Goal: Task Accomplishment & Management: Complete application form

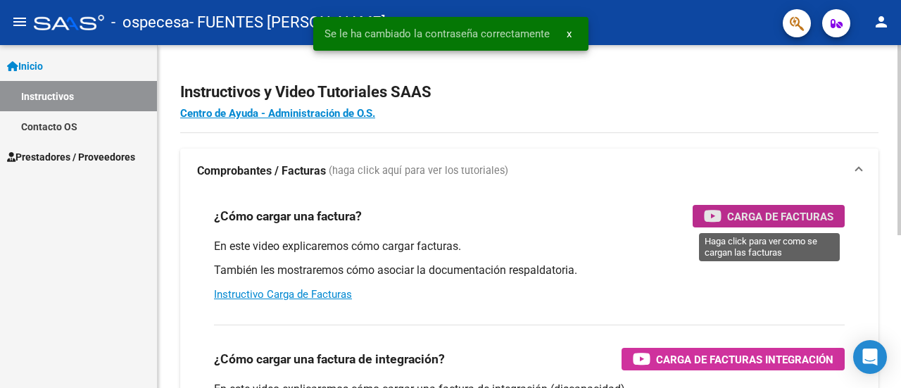
click at [797, 217] on span "Carga de Facturas" at bounding box center [780, 217] width 106 height 18
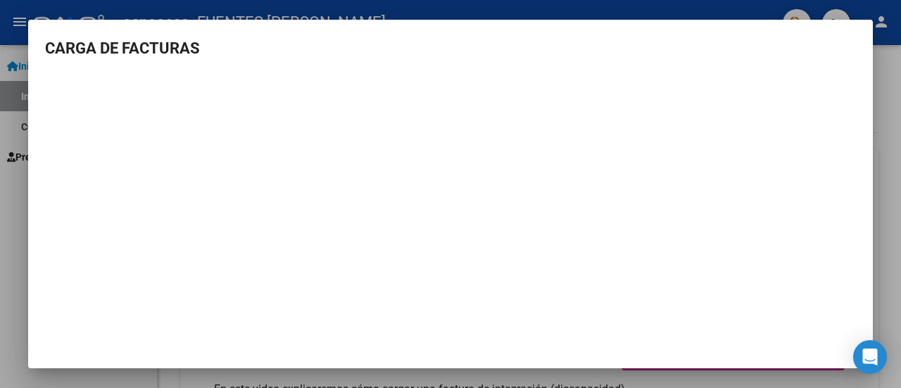
scroll to position [11, 0]
click at [882, 246] on div at bounding box center [450, 194] width 901 height 388
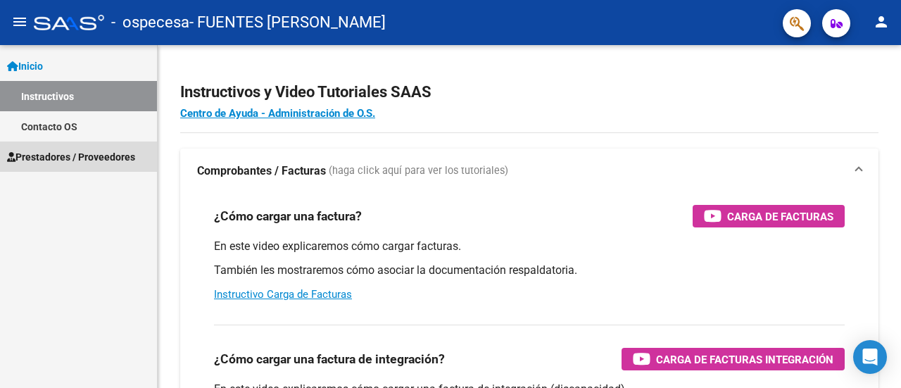
click at [53, 157] on span "Prestadores / Proveedores" at bounding box center [71, 156] width 128 height 15
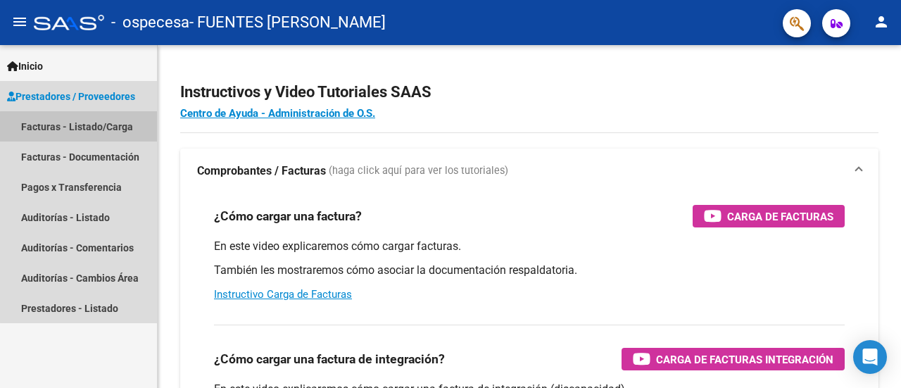
click at [84, 130] on link "Facturas - Listado/Carga" at bounding box center [78, 126] width 157 height 30
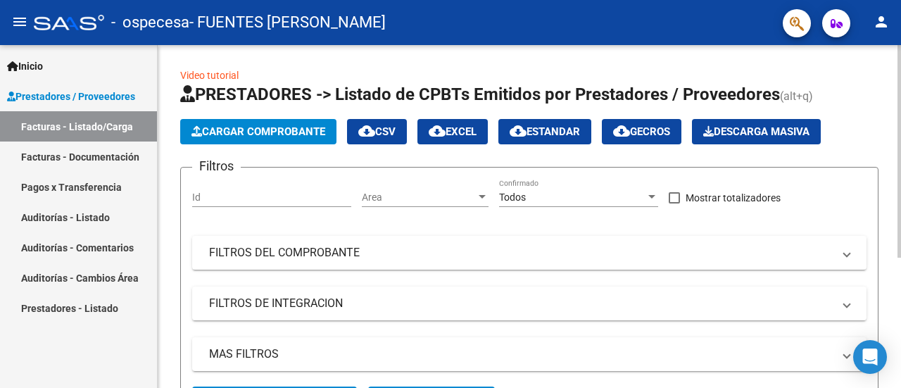
click at [296, 133] on span "Cargar Comprobante" at bounding box center [258, 131] width 134 height 13
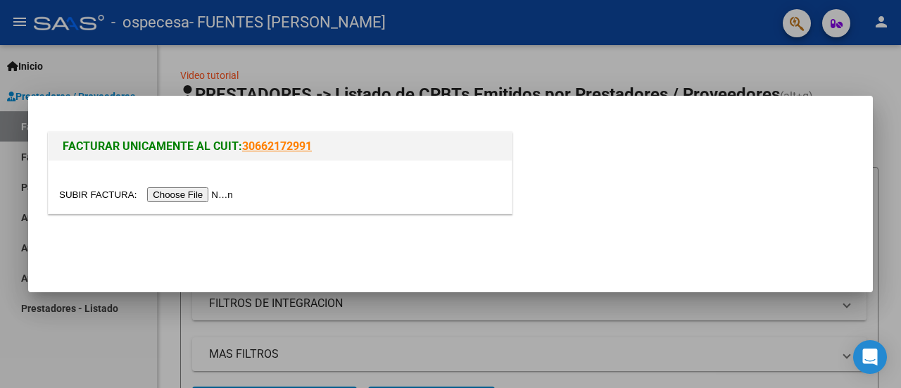
click at [172, 191] on input "file" at bounding box center [148, 194] width 178 height 15
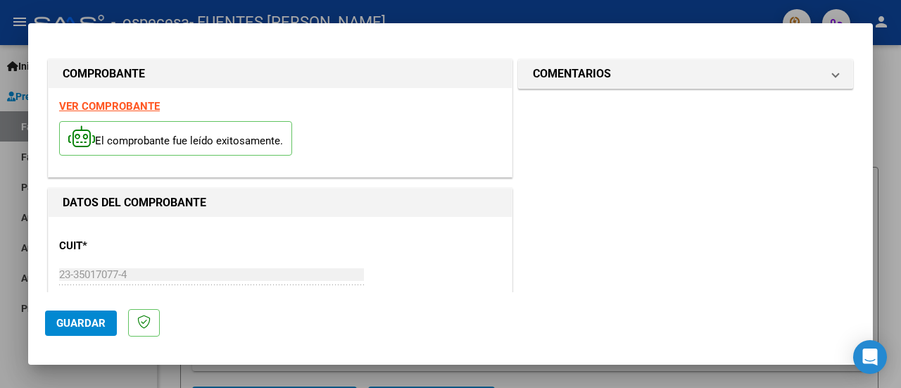
click at [73, 319] on span "Guardar" at bounding box center [80, 323] width 49 height 13
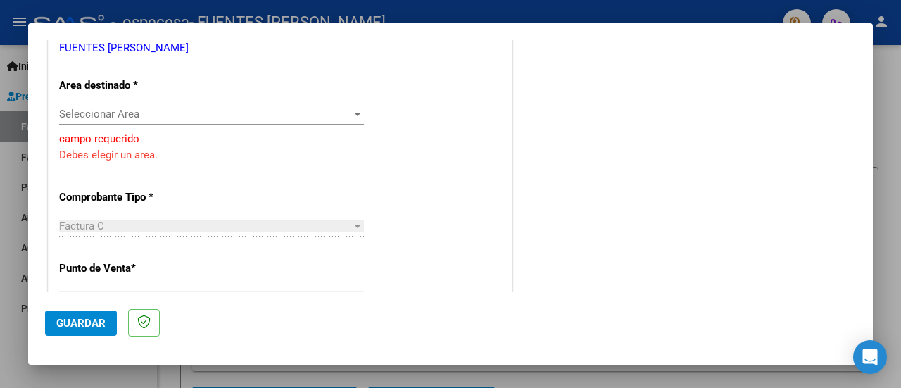
scroll to position [259, 0]
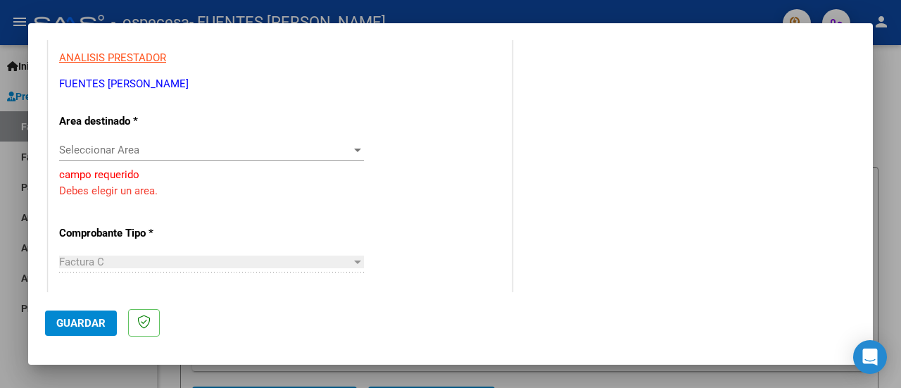
click at [859, 139] on mat-dialog-content "COMPROBANTE VER COMPROBANTE El comprobante fue leído exitosamente. DATOS DEL CO…" at bounding box center [450, 166] width 844 height 252
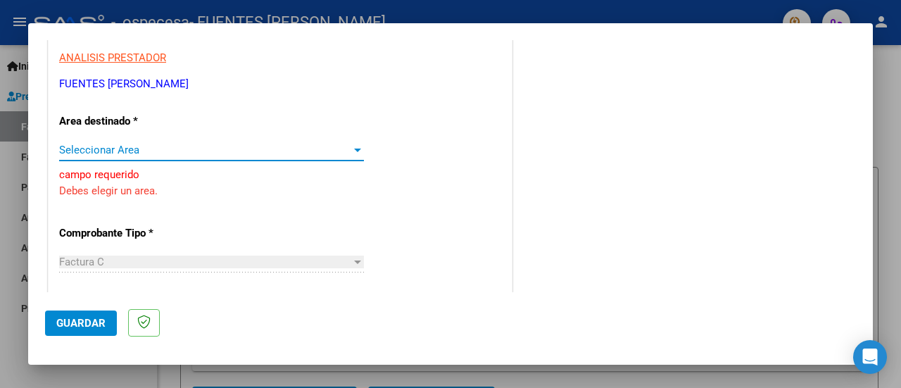
click at [355, 146] on div at bounding box center [357, 149] width 13 height 11
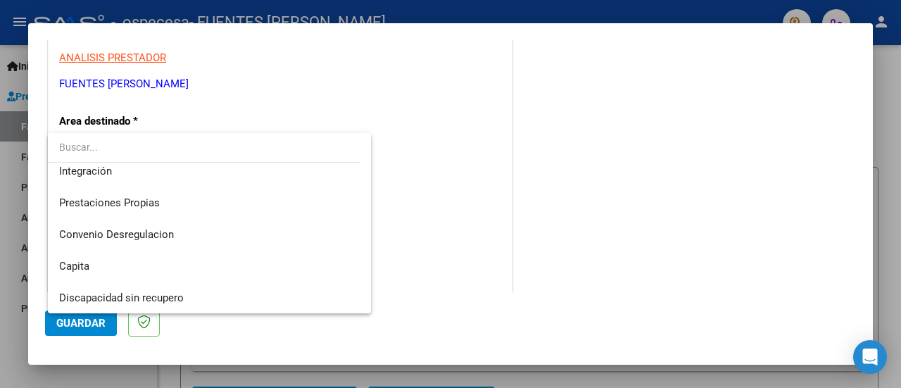
scroll to position [98, 0]
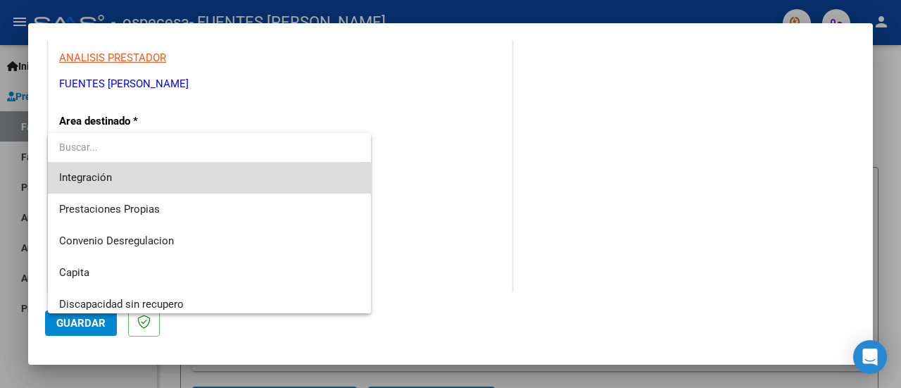
click at [222, 183] on span "Integración" at bounding box center [209, 178] width 301 height 32
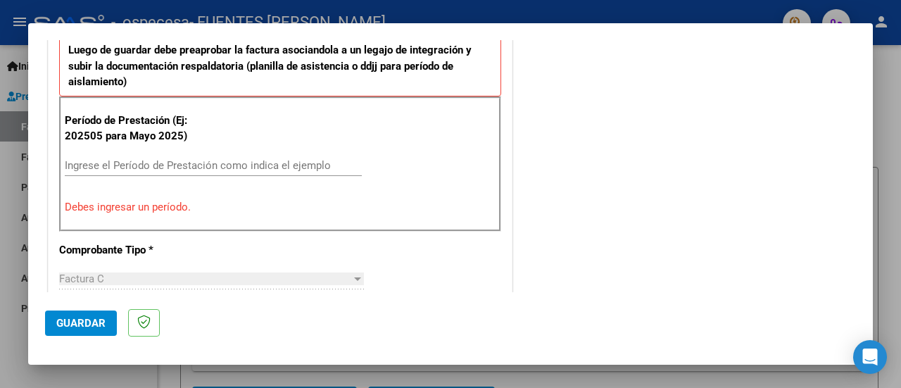
scroll to position [401, 0]
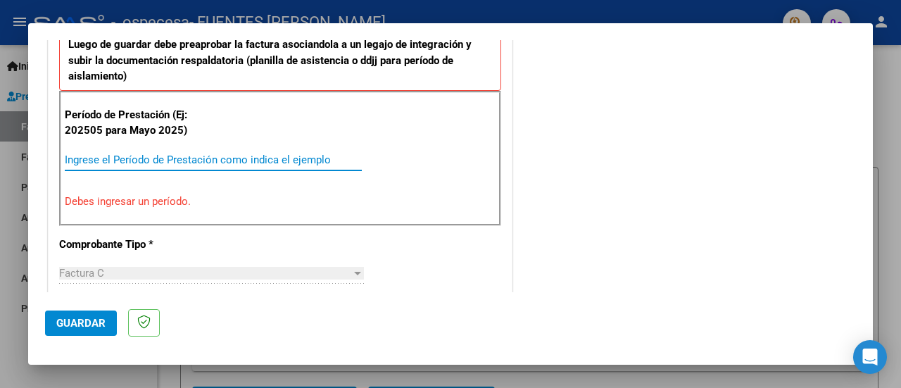
click at [158, 154] on input "Ingrese el Período de Prestación como indica el ejemplo" at bounding box center [213, 159] width 297 height 13
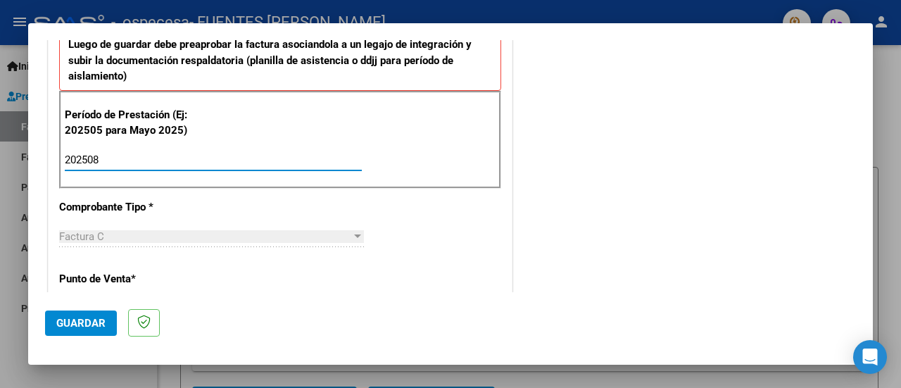
type input "202508"
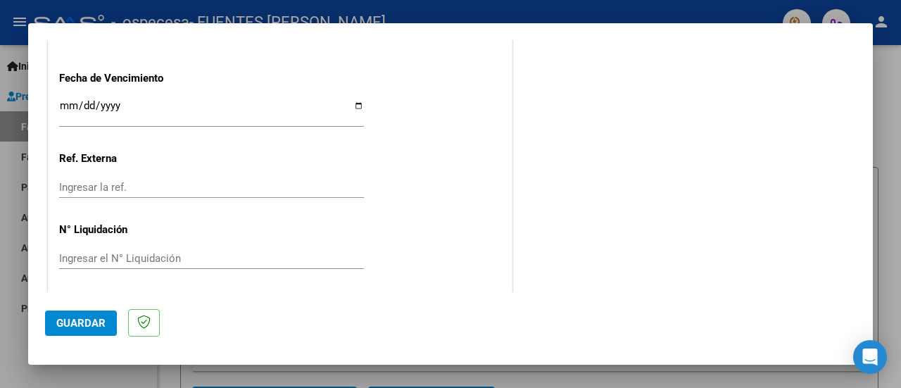
scroll to position [1015, 0]
click at [69, 324] on span "Guardar" at bounding box center [80, 323] width 49 height 13
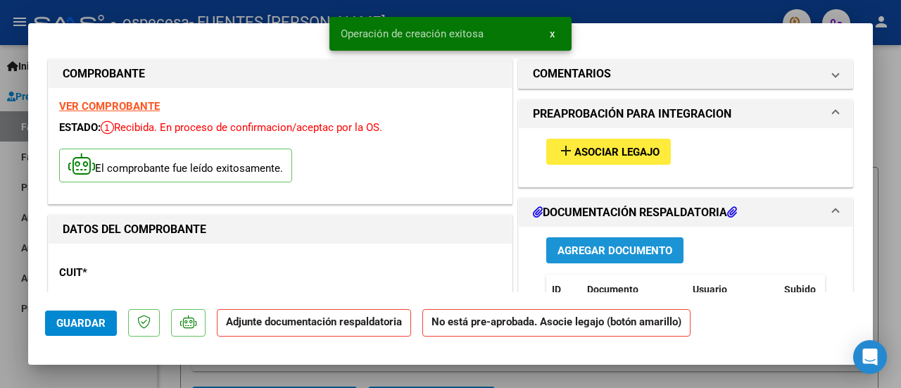
click at [638, 248] on span "Agregar Documento" at bounding box center [614, 250] width 115 height 13
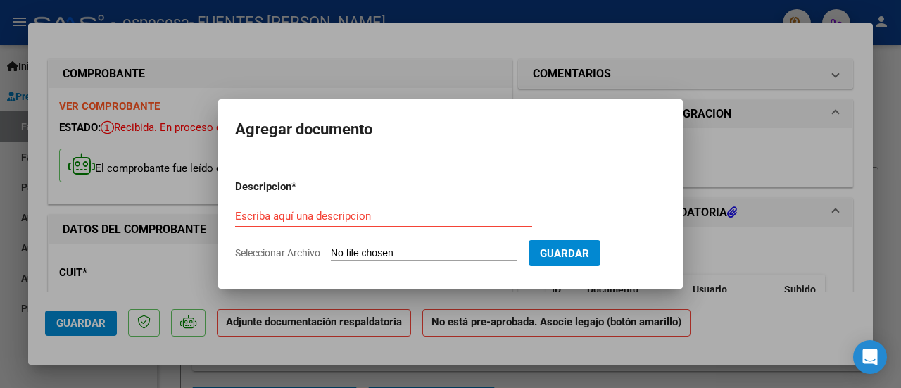
click at [357, 228] on div "Escriba aquí una descripcion" at bounding box center [383, 222] width 297 height 34
click at [356, 212] on input "Escriba aquí una descripcion" at bounding box center [383, 216] width 297 height 13
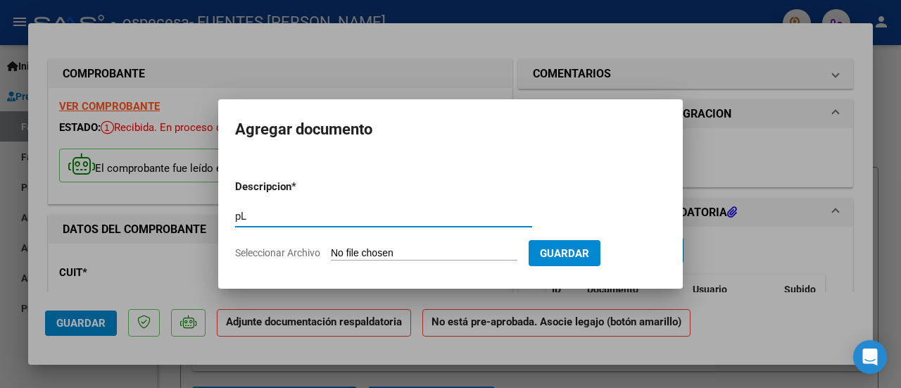
type input "p"
type input "Planilla de asistencia"
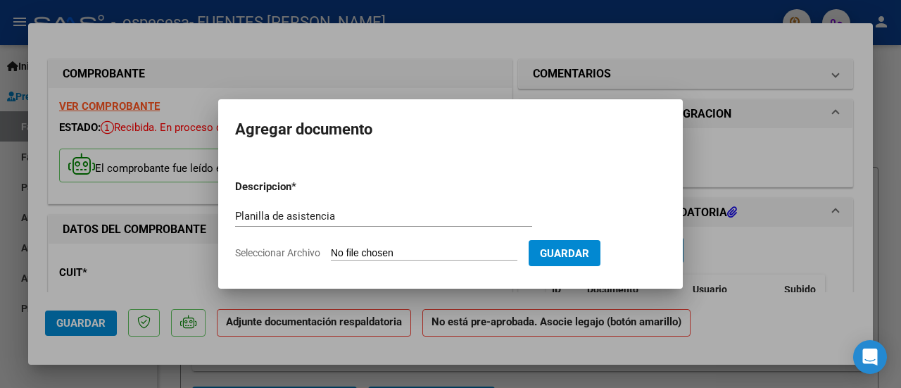
click at [438, 248] on input "Seleccionar Archivo" at bounding box center [424, 253] width 186 height 13
type input "C:\fakepath\Planilla [PERSON_NAME].pdf"
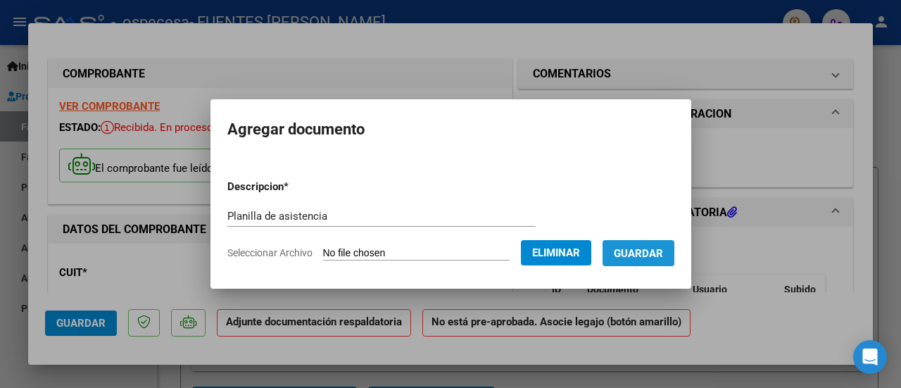
click at [647, 251] on span "Guardar" at bounding box center [638, 253] width 49 height 13
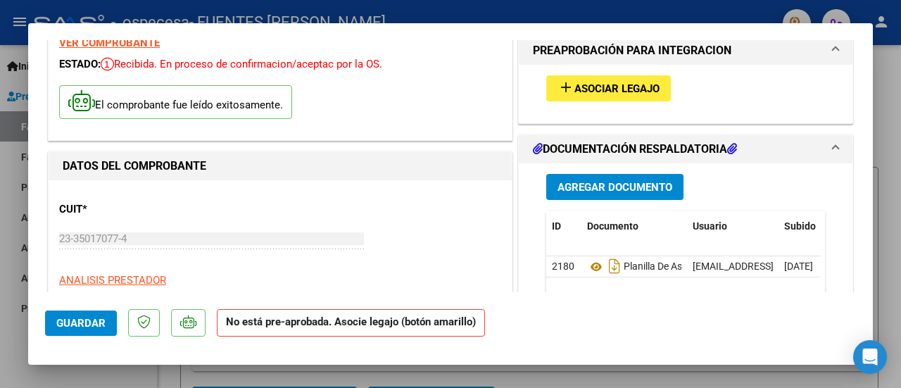
scroll to position [46, 0]
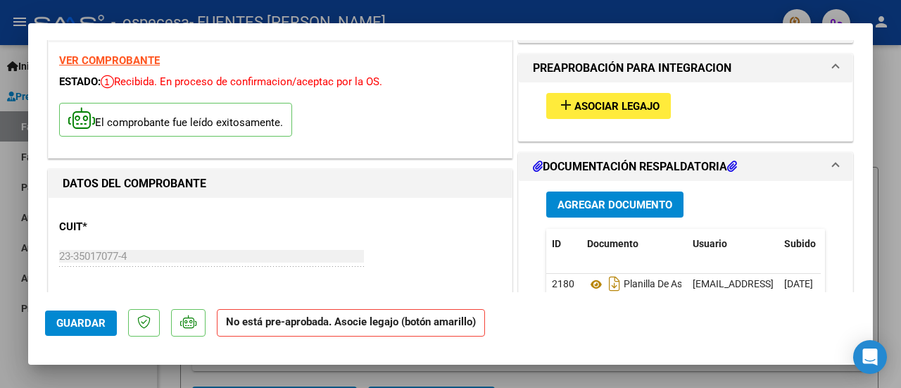
click at [600, 105] on span "Asociar Legajo" at bounding box center [616, 106] width 85 height 13
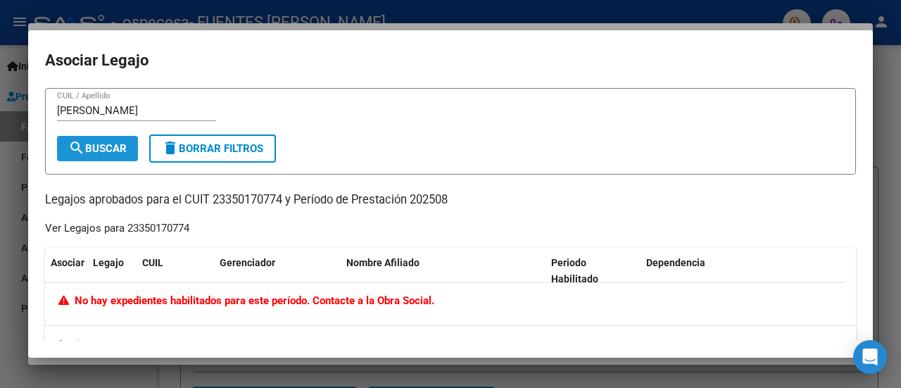
click at [108, 139] on button "search Buscar" at bounding box center [97, 148] width 81 height 25
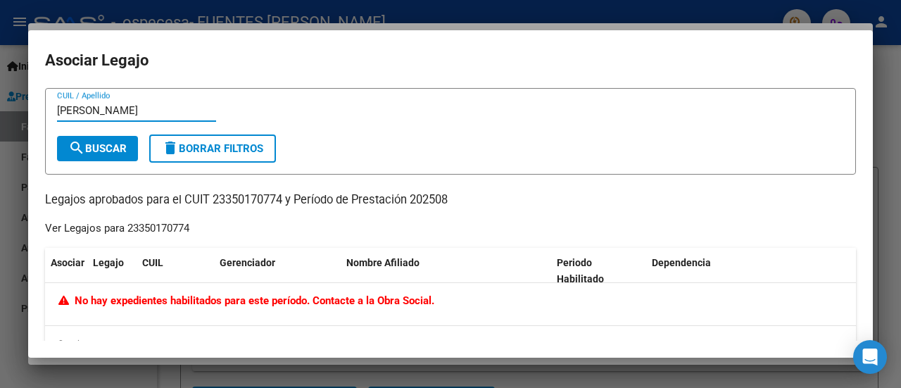
click at [111, 105] on input "[PERSON_NAME]" at bounding box center [136, 110] width 159 height 13
type input "A"
click at [111, 156] on button "search Buscar" at bounding box center [97, 148] width 81 height 25
click at [128, 108] on input "2335017077" at bounding box center [136, 110] width 159 height 13
type input "23350170774"
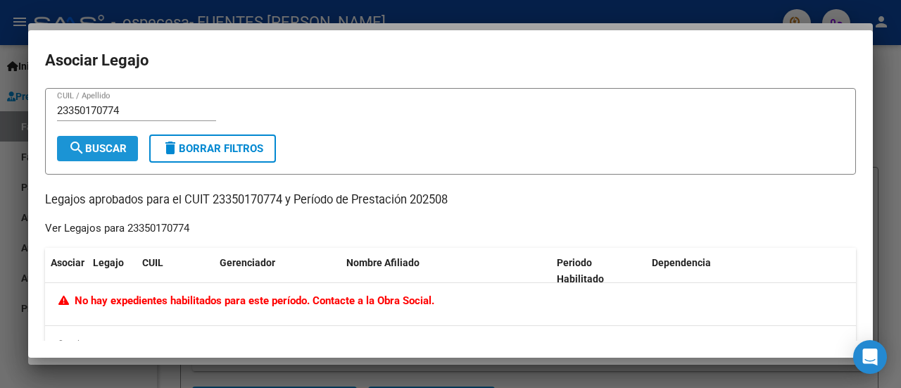
click at [118, 151] on span "search Buscar" at bounding box center [97, 148] width 58 height 13
click at [889, 201] on div at bounding box center [450, 194] width 901 height 388
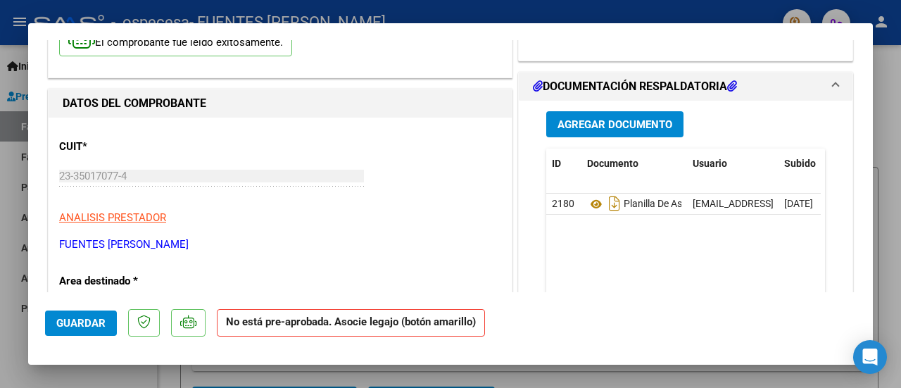
scroll to position [228, 0]
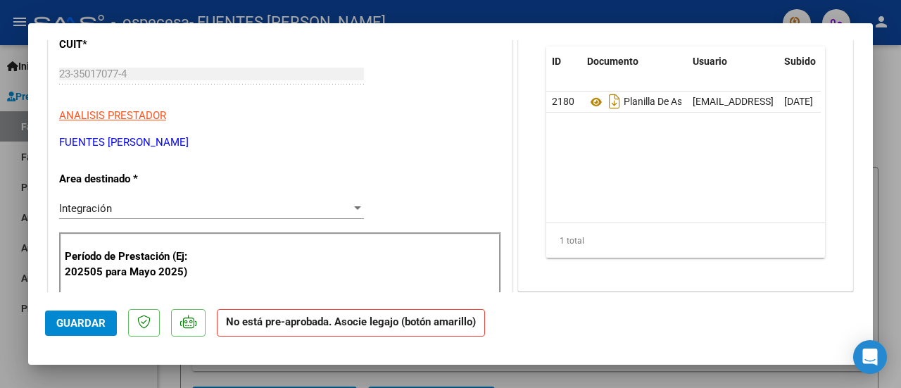
click at [861, 134] on mat-dialog-content "COMPROBANTE VER COMPROBANTE ESTADO: Recibida. En proceso de confirmacion/acepta…" at bounding box center [450, 166] width 844 height 252
drag, startPoint x: 861, startPoint y: 134, endPoint x: 867, endPoint y: 175, distance: 42.0
click at [867, 175] on mat-dialog-content "COMPROBANTE VER COMPROBANTE ESTADO: Recibida. En proceso de confirmacion/acepta…" at bounding box center [450, 166] width 844 height 252
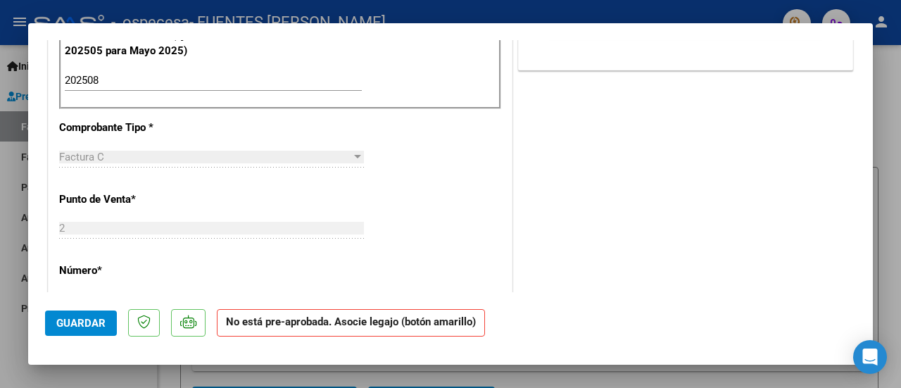
click at [875, 159] on div at bounding box center [450, 194] width 901 height 388
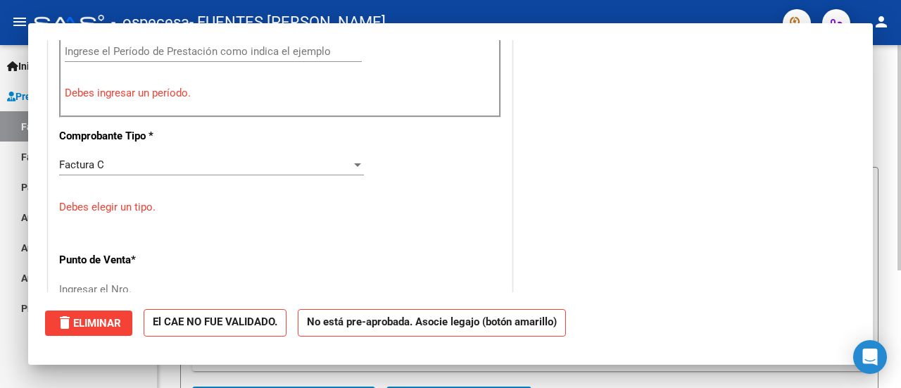
scroll to position [0, 0]
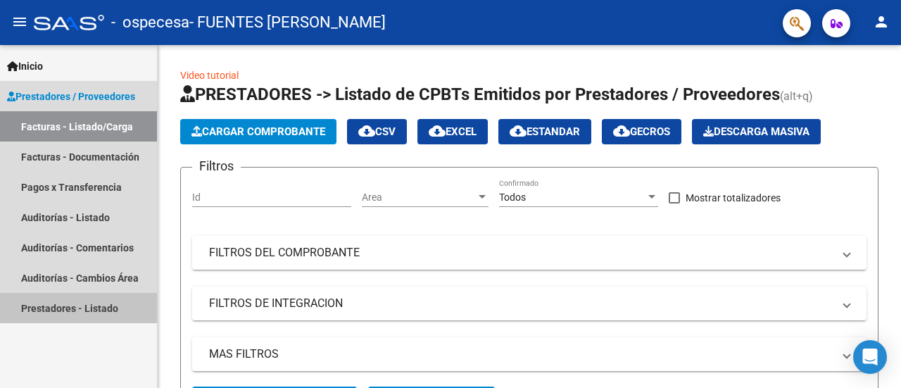
click at [58, 319] on link "Prestadores - Listado" at bounding box center [78, 308] width 157 height 30
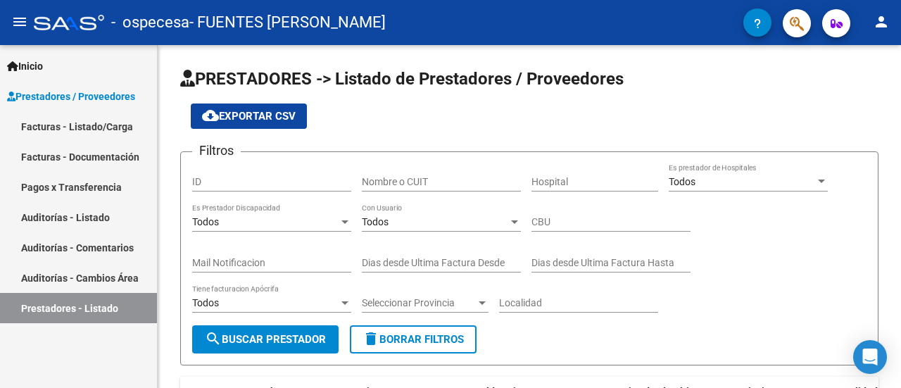
click at [58, 319] on link "Prestadores - Listado" at bounding box center [78, 308] width 157 height 30
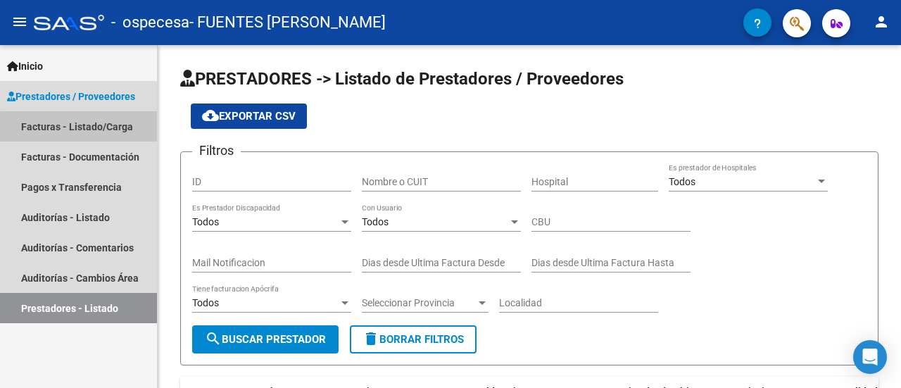
click at [87, 134] on link "Facturas - Listado/Carga" at bounding box center [78, 126] width 157 height 30
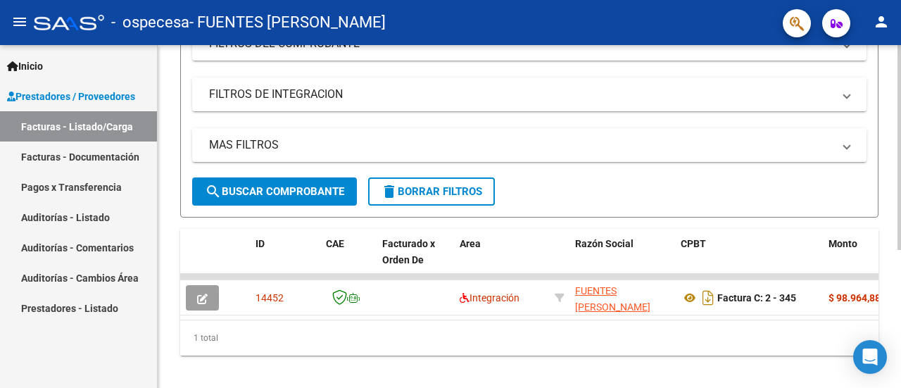
click at [889, 272] on div at bounding box center [899, 277] width 4 height 205
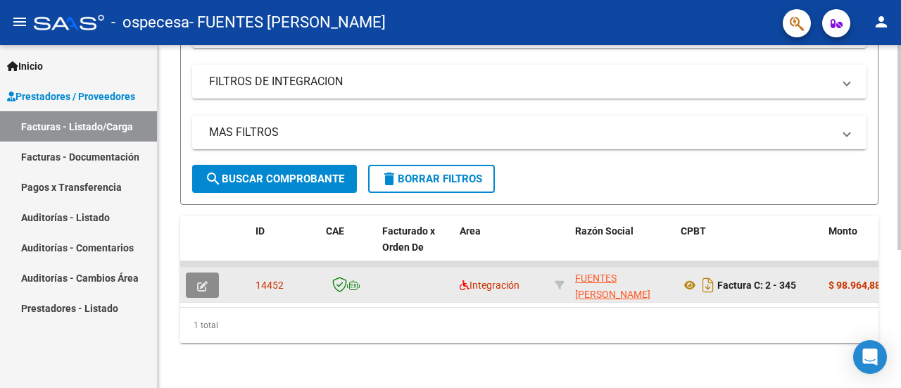
click at [197, 281] on icon "button" at bounding box center [202, 286] width 11 height 11
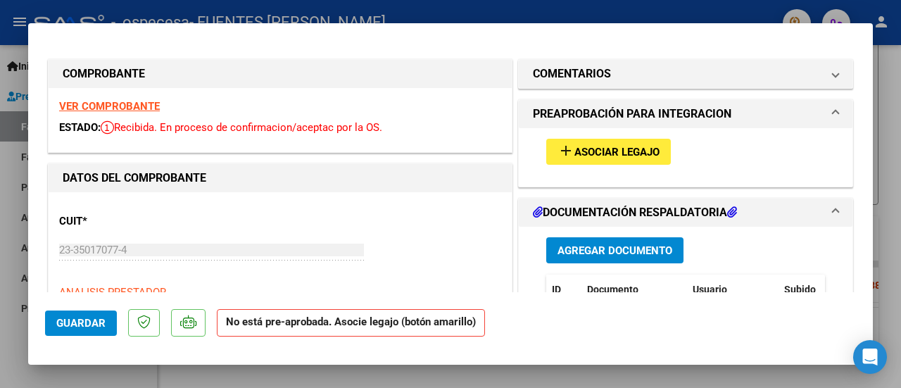
click at [835, 119] on mat-expansion-panel-header "PREAPROBACIÓN PARA INTEGRACION" at bounding box center [686, 114] width 334 height 28
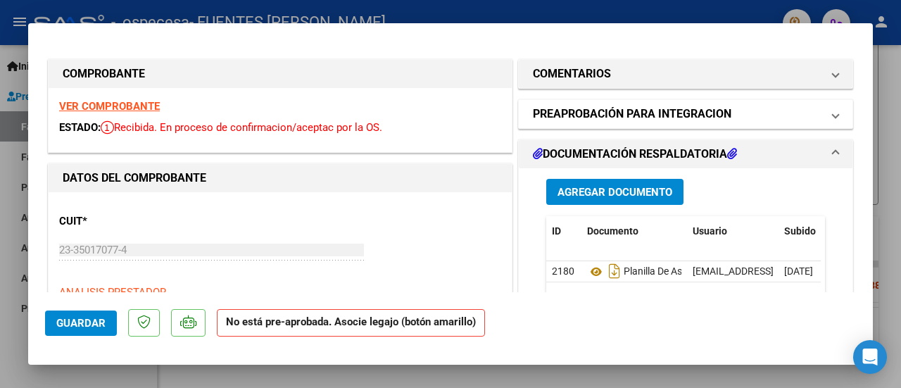
click at [828, 115] on mat-expansion-panel-header "PREAPROBACIÓN PARA INTEGRACION" at bounding box center [686, 114] width 334 height 28
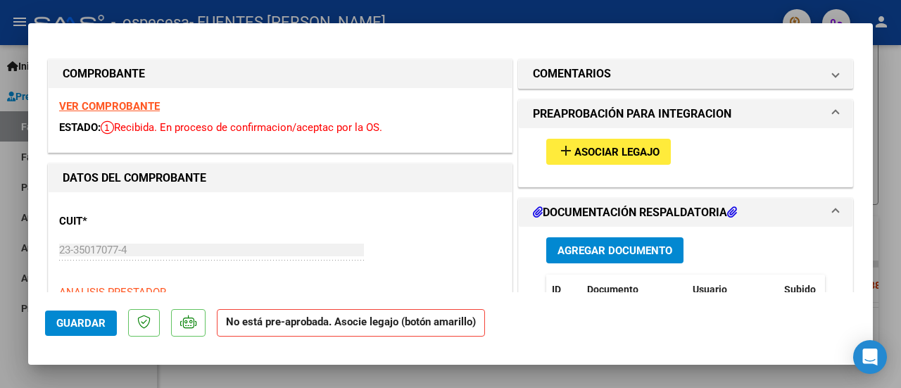
click at [885, 266] on div at bounding box center [450, 194] width 901 height 388
type input "$ 0,00"
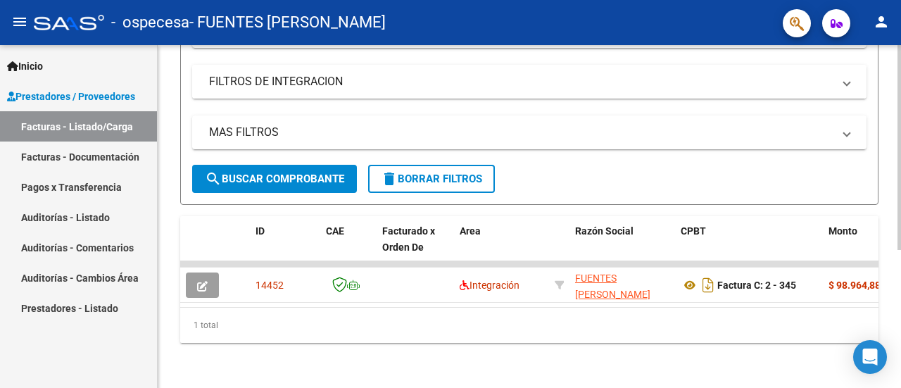
click at [302, 74] on mat-panel-title "FILTROS DE INTEGRACION" at bounding box center [520, 81] width 623 height 15
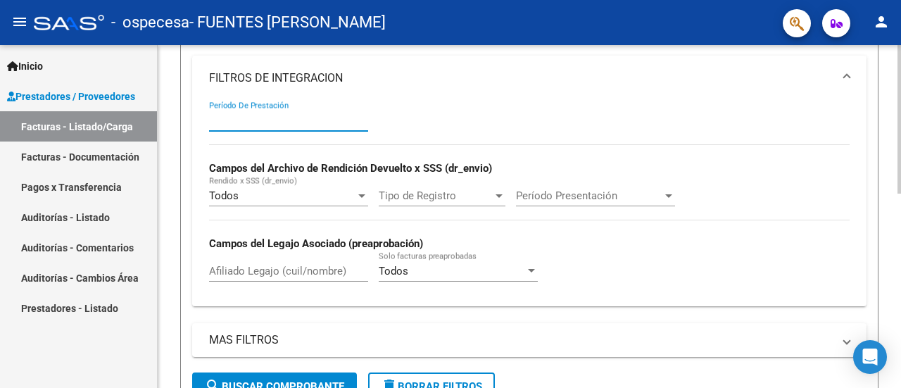
click at [260, 125] on input "Período De Prestación" at bounding box center [288, 120] width 159 height 13
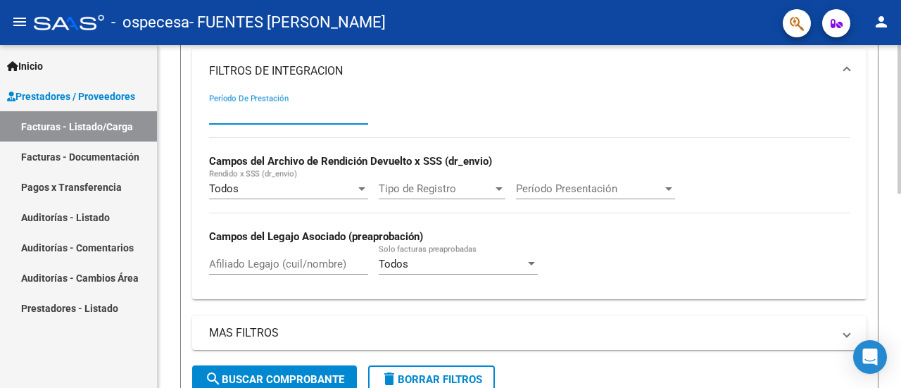
click at [889, 153] on div at bounding box center [899, 225] width 4 height 148
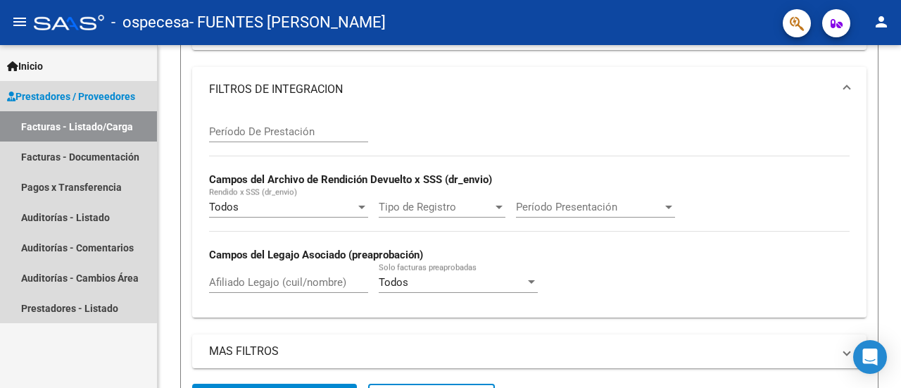
click at [78, 101] on span "Prestadores / Proveedores" at bounding box center [71, 96] width 128 height 15
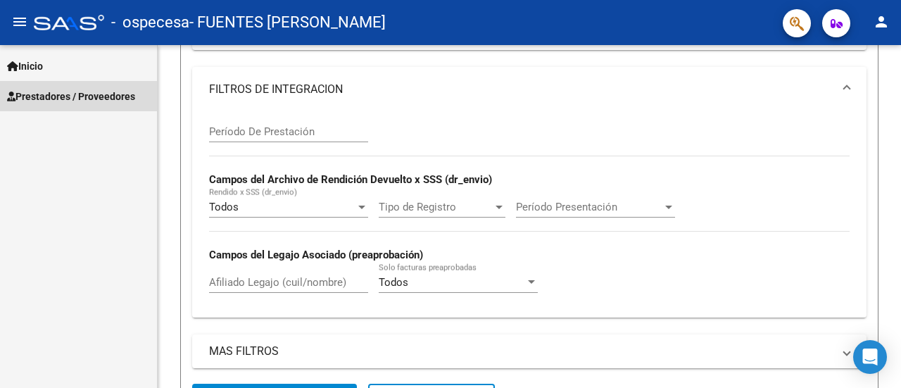
click at [78, 101] on span "Prestadores / Proveedores" at bounding box center [71, 96] width 128 height 15
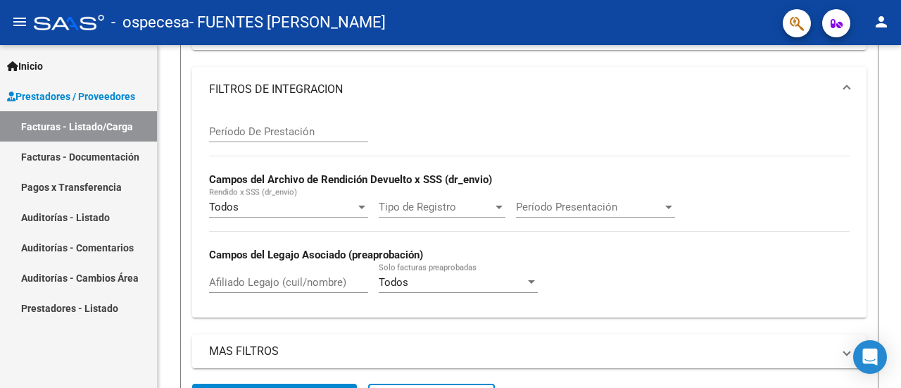
click at [49, 53] on link "Inicio" at bounding box center [78, 66] width 157 height 30
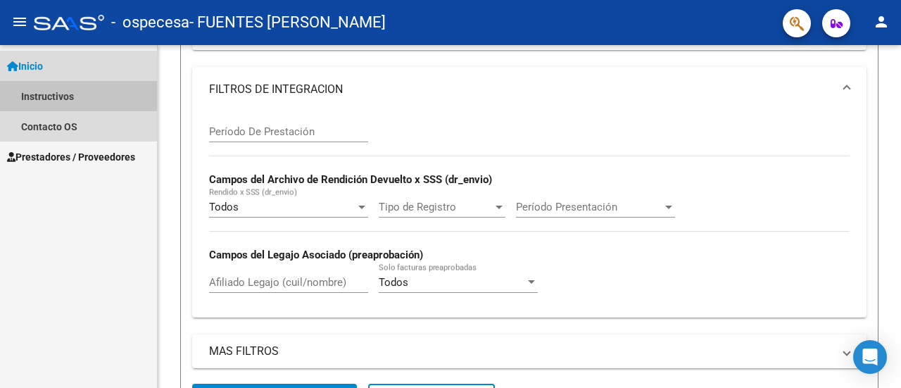
click at [42, 105] on link "Instructivos" at bounding box center [78, 96] width 157 height 30
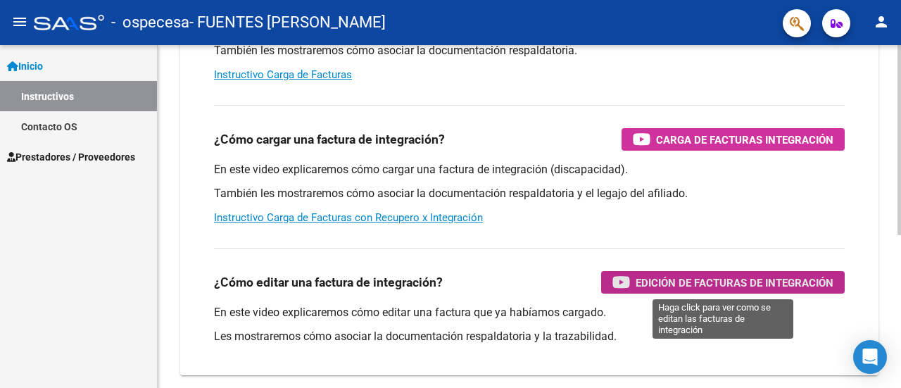
click at [678, 286] on span "Edición de Facturas de integración" at bounding box center [734, 283] width 198 height 18
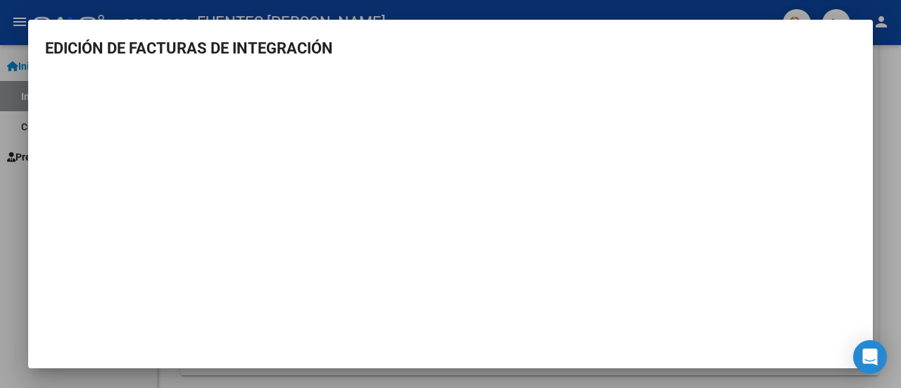
click at [889, 215] on div at bounding box center [450, 194] width 901 height 388
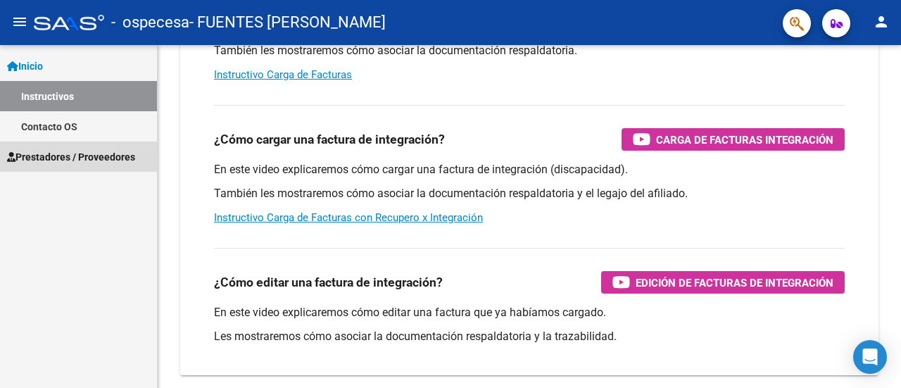
click at [65, 148] on link "Prestadores / Proveedores" at bounding box center [78, 156] width 157 height 30
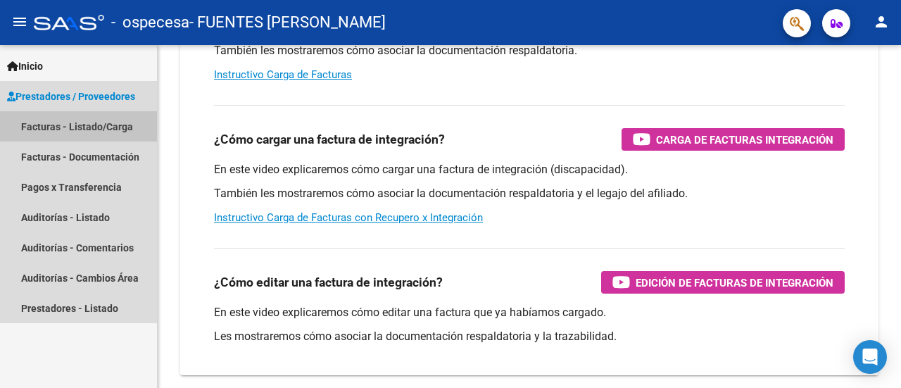
click at [105, 122] on link "Facturas - Listado/Carga" at bounding box center [78, 126] width 157 height 30
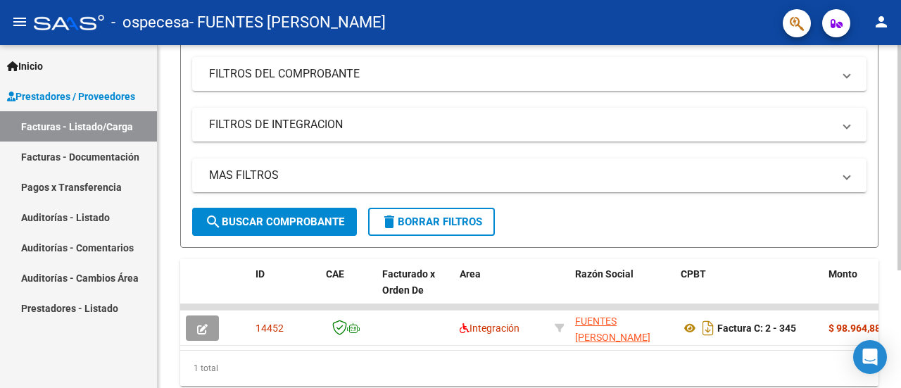
scroll to position [220, 0]
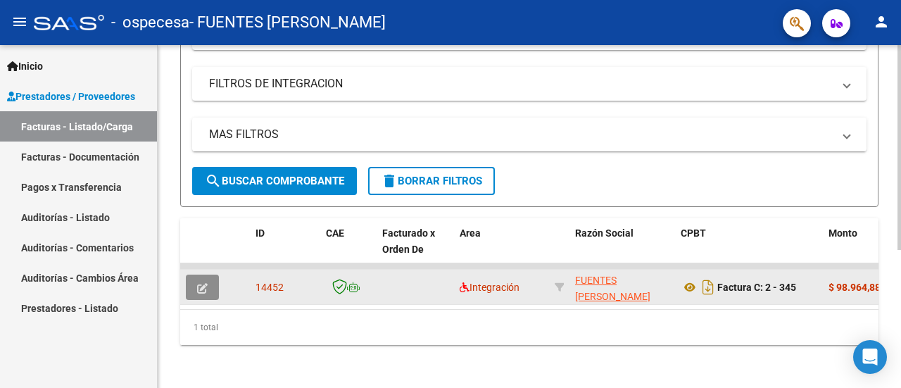
click at [206, 278] on button "button" at bounding box center [202, 286] width 33 height 25
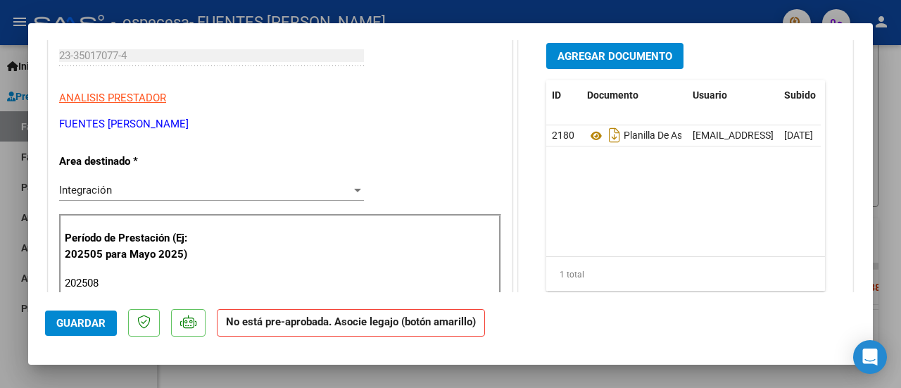
scroll to position [141, 0]
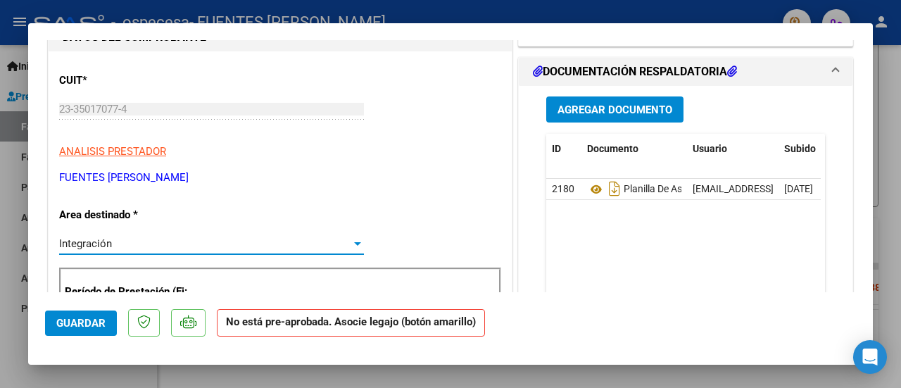
click at [333, 243] on div "Integración" at bounding box center [205, 243] width 292 height 13
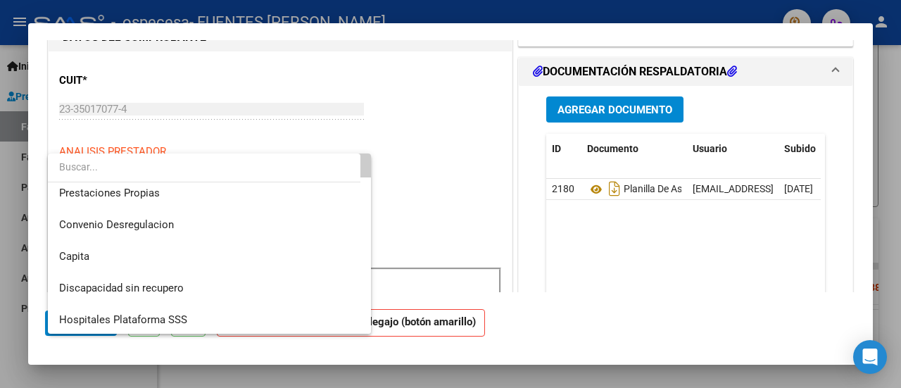
scroll to position [137, 0]
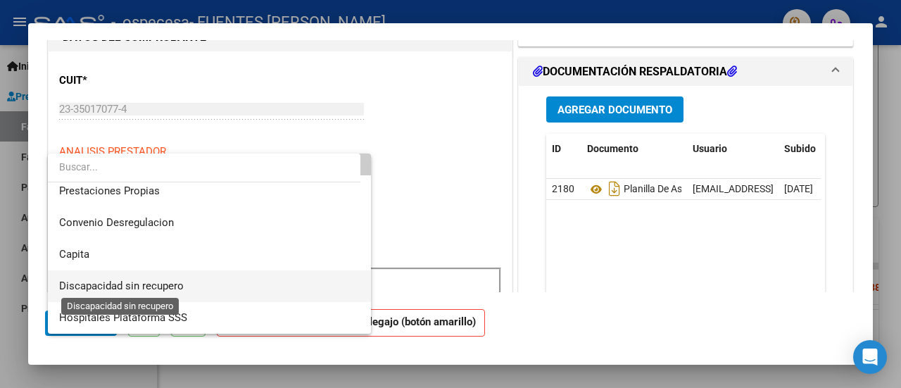
click at [158, 283] on span "Discapacidad sin recupero" at bounding box center [121, 285] width 125 height 13
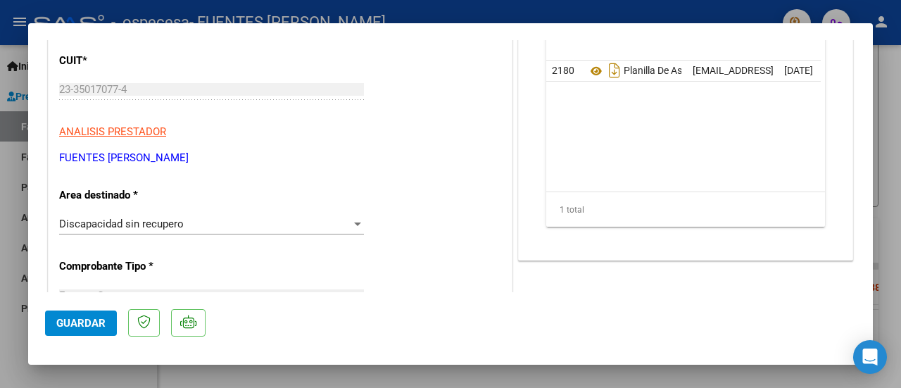
scroll to position [169, 0]
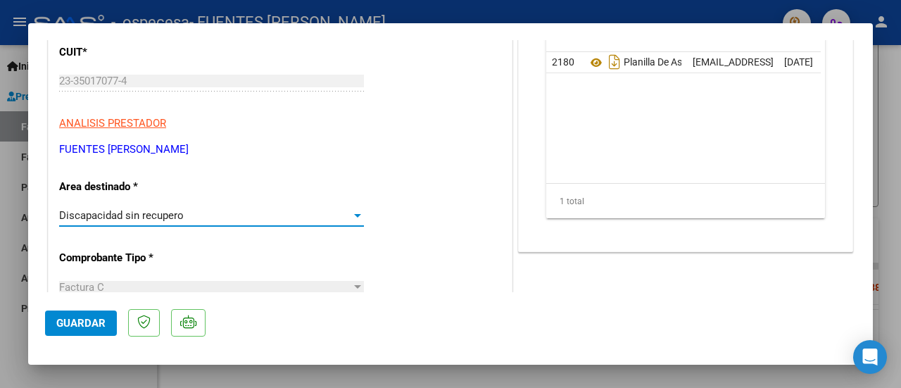
click at [332, 215] on div "Discapacidad sin recupero" at bounding box center [205, 215] width 292 height 13
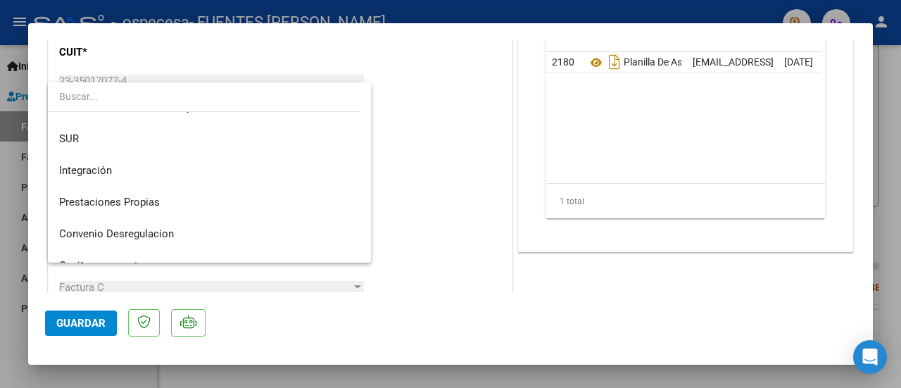
scroll to position [47, 0]
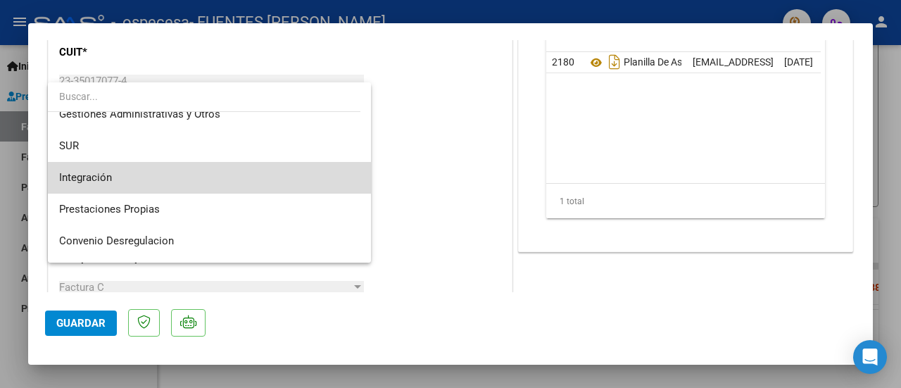
click at [248, 179] on span "Integración" at bounding box center [209, 178] width 301 height 32
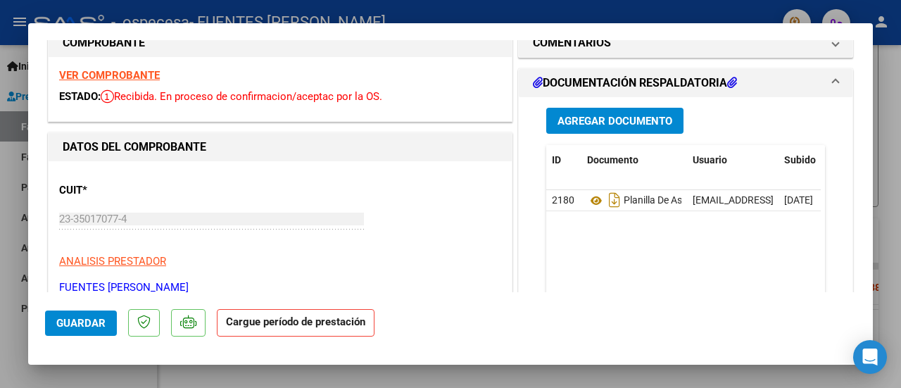
scroll to position [0, 0]
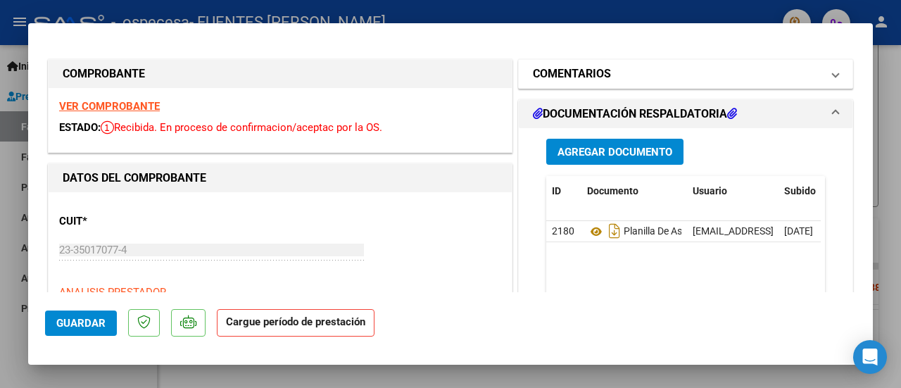
click at [734, 80] on mat-panel-title "COMENTARIOS" at bounding box center [677, 73] width 289 height 17
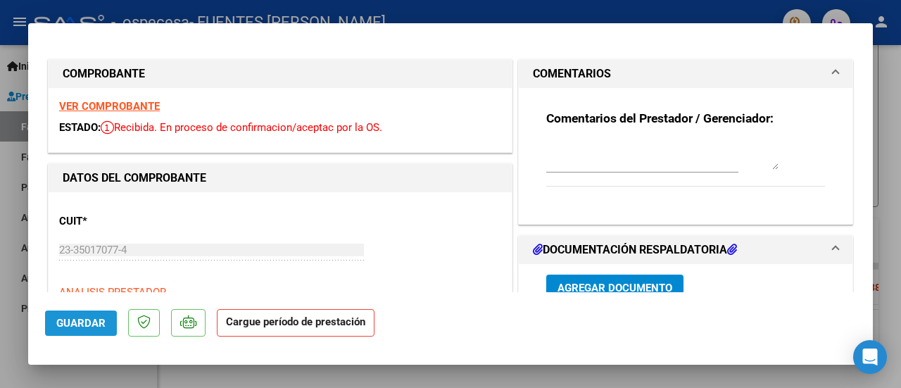
click at [80, 315] on button "Guardar" at bounding box center [81, 322] width 72 height 25
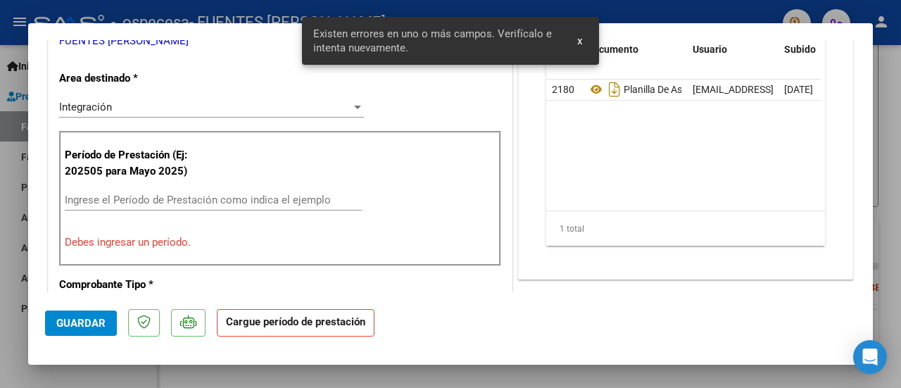
scroll to position [295, 0]
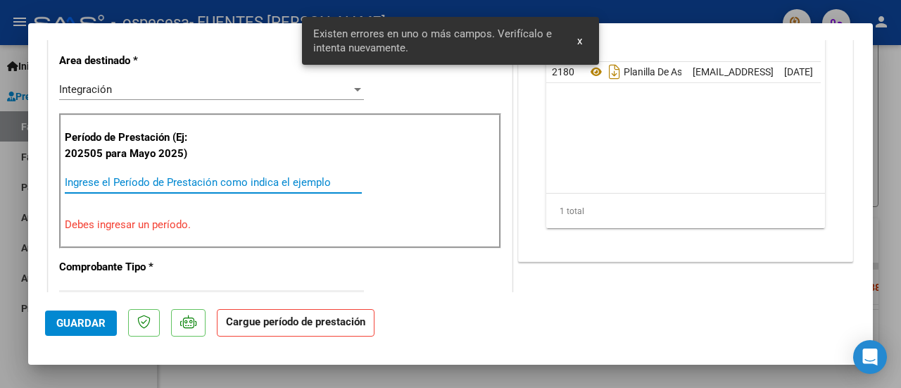
click at [239, 182] on input "Ingrese el Período de Prestación como indica el ejemplo" at bounding box center [213, 182] width 297 height 13
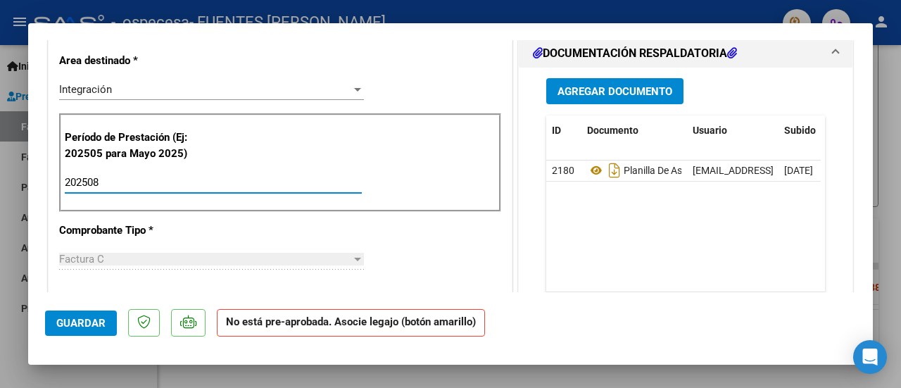
type input "202508"
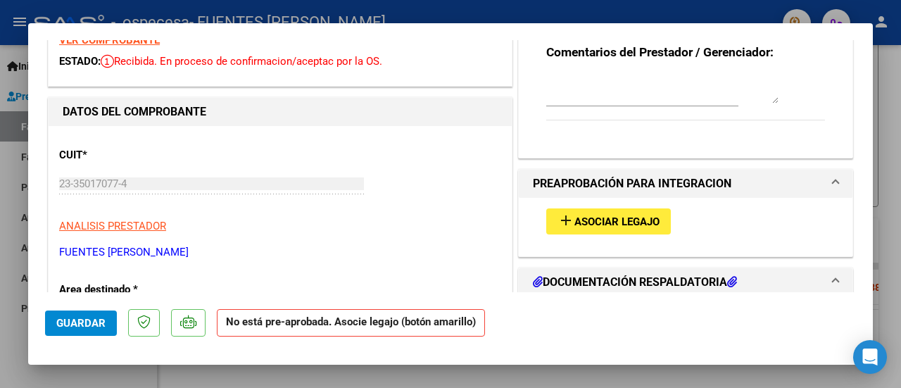
scroll to position [33, 0]
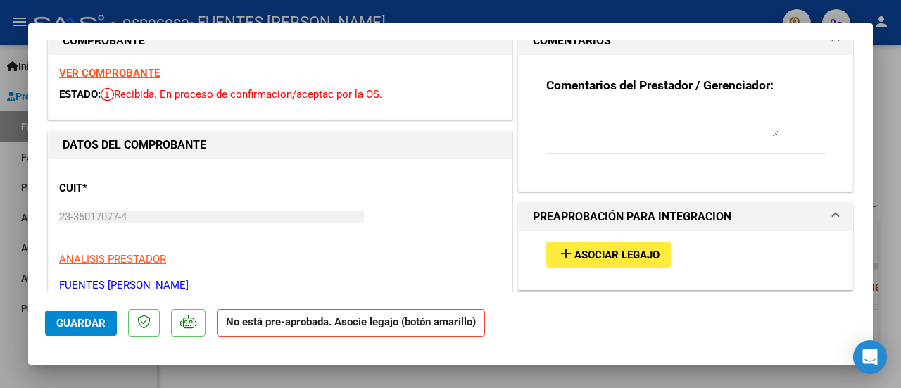
click at [604, 248] on span "Asociar Legajo" at bounding box center [616, 254] width 85 height 13
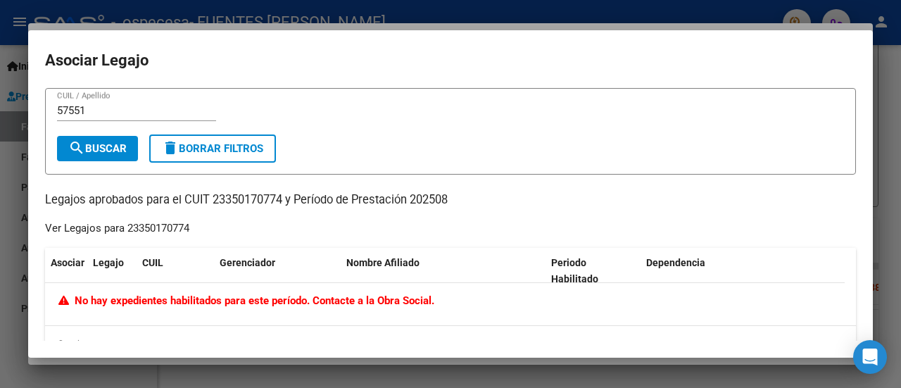
click at [153, 64] on h2 "Asociar Legajo" at bounding box center [450, 60] width 811 height 27
drag, startPoint x: 139, startPoint y: 107, endPoint x: 142, endPoint y: 120, distance: 13.0
click at [142, 120] on div "57551 CUIL / Apellido" at bounding box center [136, 110] width 159 height 21
type input "57551955"
click at [110, 142] on span "search Buscar" at bounding box center [97, 148] width 58 height 13
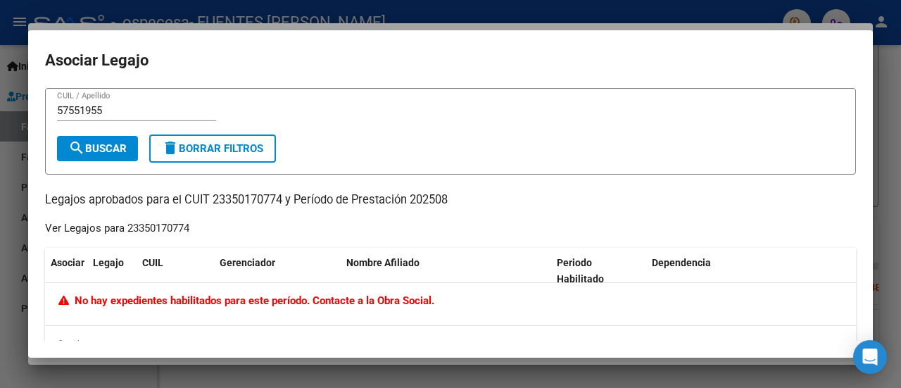
click at [135, 105] on input "57551955" at bounding box center [136, 110] width 159 height 13
drag, startPoint x: 135, startPoint y: 105, endPoint x: 42, endPoint y: 94, distance: 93.6
click at [42, 94] on mat-dialog-content "57551955 CUIL / Apellido search Buscar delete Borrar Filtros Legajos aprobados …" at bounding box center [450, 214] width 844 height 252
click at [129, 146] on button "search Buscar" at bounding box center [97, 148] width 81 height 25
click at [108, 108] on input "16786113" at bounding box center [136, 110] width 159 height 13
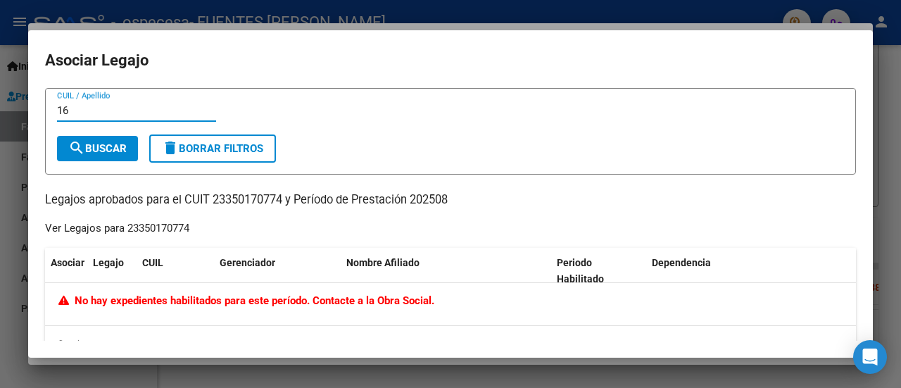
type input "1"
type input "[PERSON_NAME]"
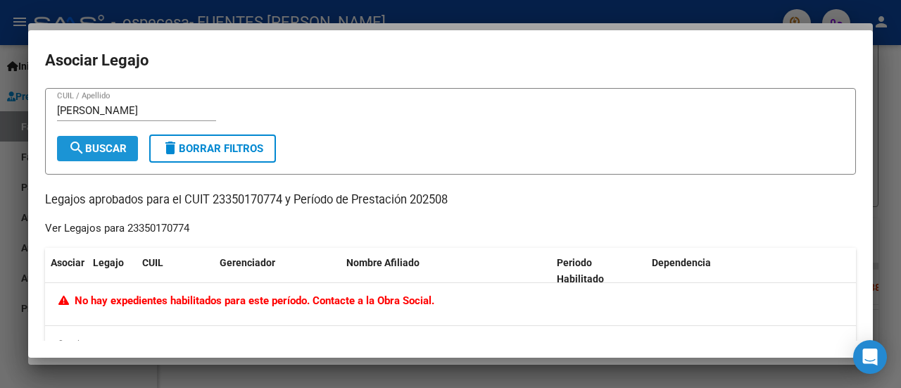
click at [111, 142] on span "search Buscar" at bounding box center [97, 148] width 58 height 13
drag, startPoint x: 861, startPoint y: 164, endPoint x: 854, endPoint y: 178, distance: 15.4
click at [854, 178] on mat-dialog-content "[PERSON_NAME] CUIL / Apellido search Buscar delete Borrar Filtros Legajos aprob…" at bounding box center [450, 214] width 844 height 252
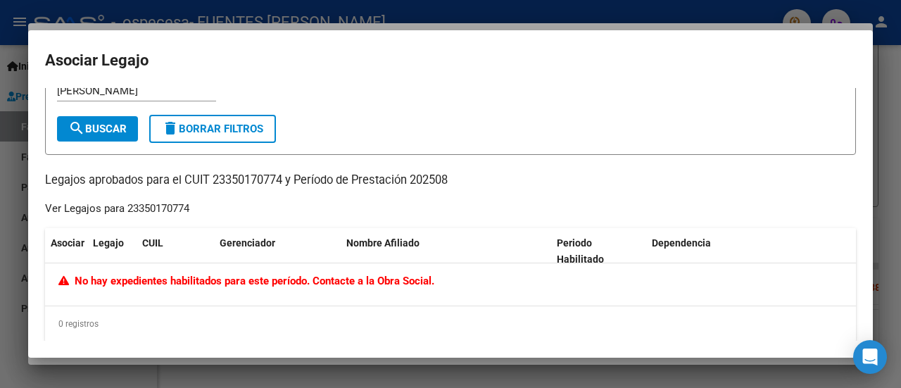
scroll to position [31, 0]
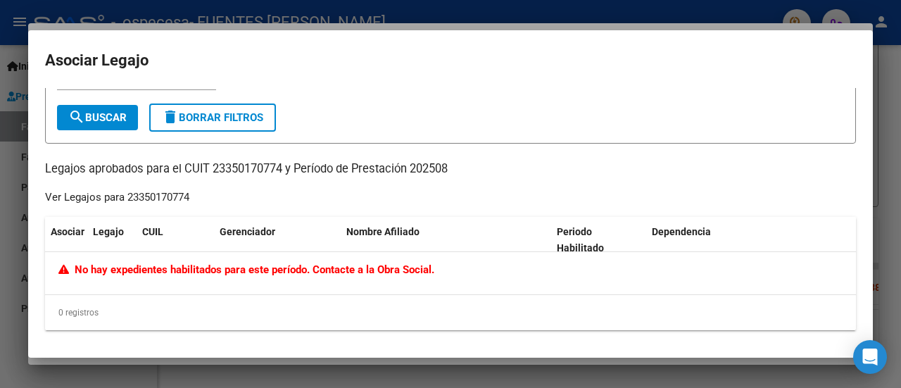
click at [222, 199] on div "[PERSON_NAME] CUIL / Apellido search Buscar delete Borrar Filtros Legajos aprob…" at bounding box center [450, 193] width 811 height 273
click at [227, 170] on p "Legajos aprobados para el CUIT 23350170774 y Período de Prestación 202508" at bounding box center [450, 169] width 811 height 18
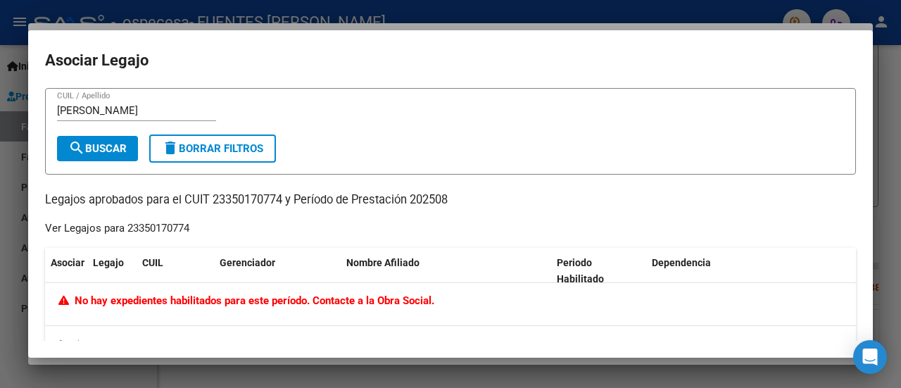
click at [889, 147] on div at bounding box center [450, 194] width 901 height 388
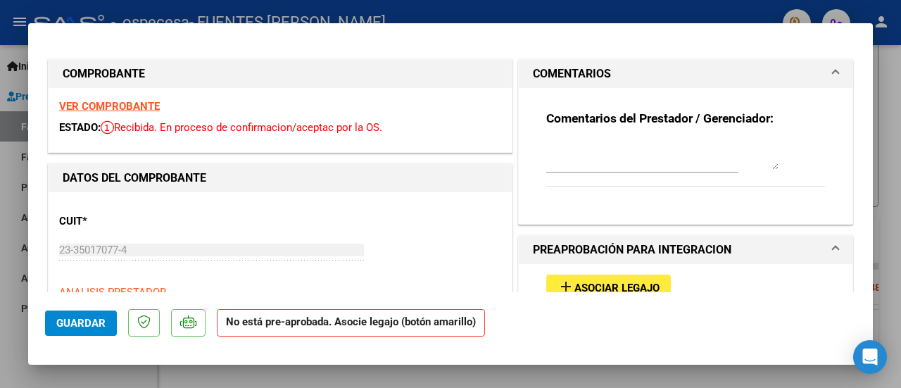
scroll to position [205, 0]
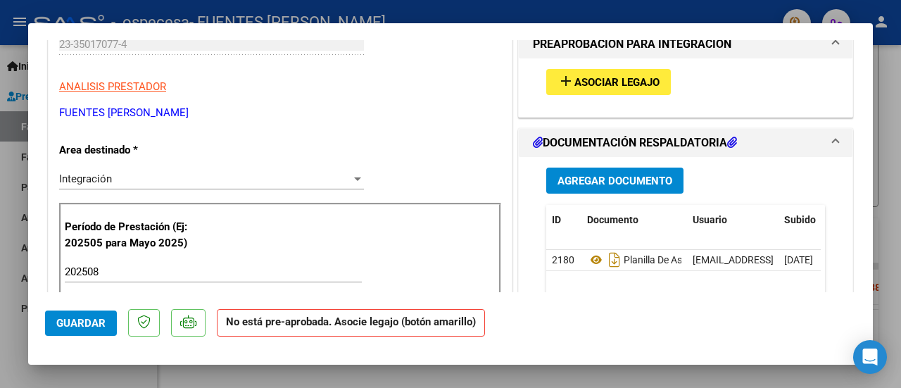
click at [880, 144] on div at bounding box center [450, 194] width 901 height 388
type input "$ 0,00"
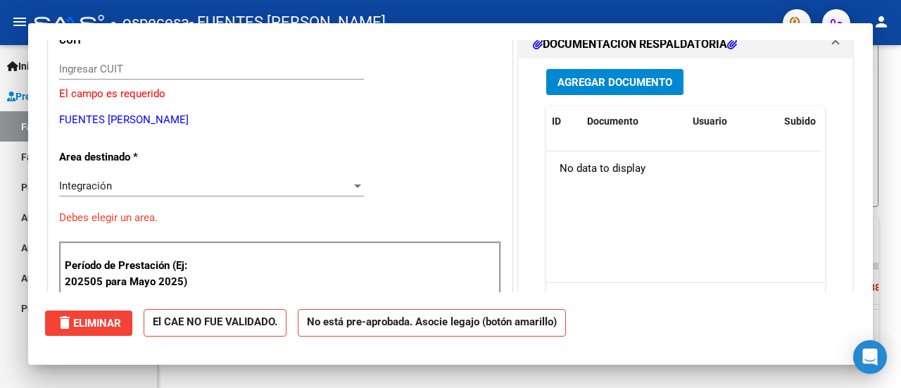
scroll to position [231, 0]
